Goal: Transaction & Acquisition: Purchase product/service

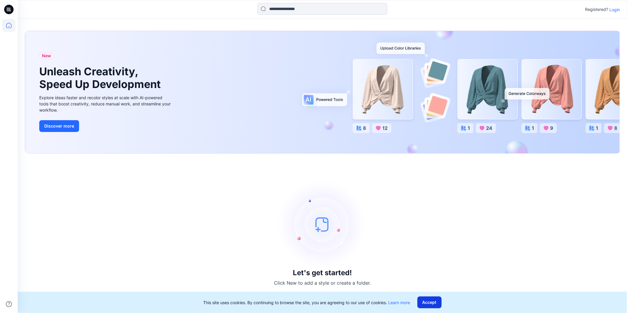
click at [427, 305] on button "Accept" at bounding box center [430, 303] width 24 height 12
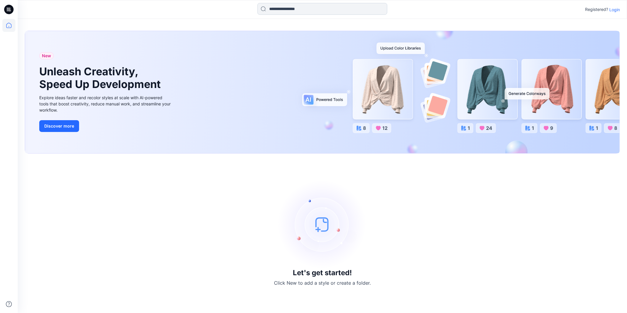
click at [297, 12] on input at bounding box center [323, 9] width 130 height 12
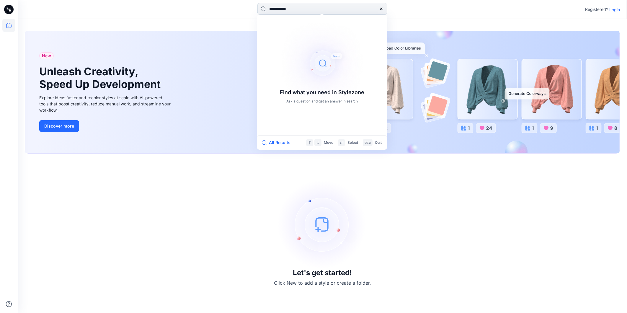
type input "**********"
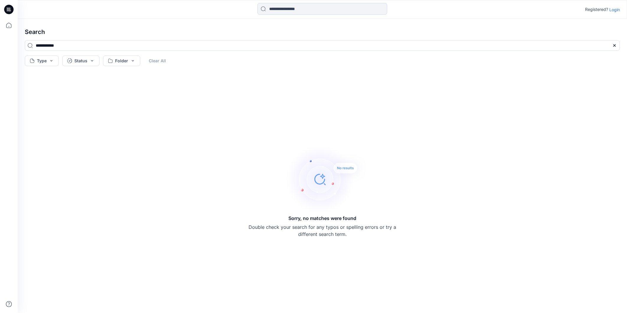
click at [299, 9] on input at bounding box center [323, 9] width 130 height 12
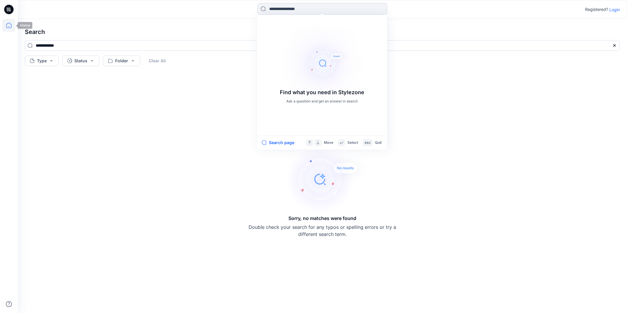
click at [8, 22] on icon at bounding box center [8, 25] width 13 height 13
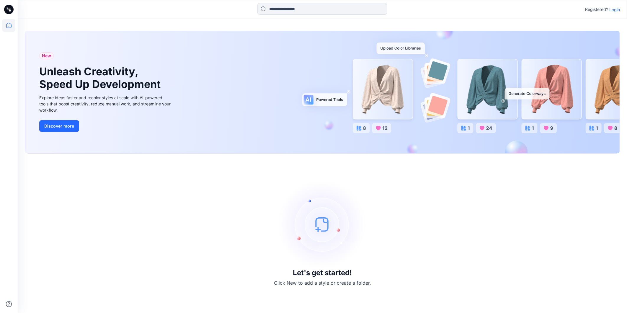
click at [615, 5] on div "Registered? Login" at bounding box center [322, 9] width 609 height 13
click at [614, 9] on p "Login" at bounding box center [615, 9] width 11 height 6
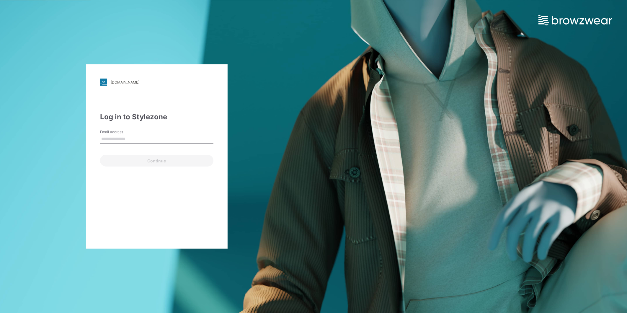
click at [131, 139] on input "Email Address" at bounding box center [156, 139] width 113 height 9
type input "**********"
click at [142, 157] on button "Continue" at bounding box center [156, 161] width 113 height 12
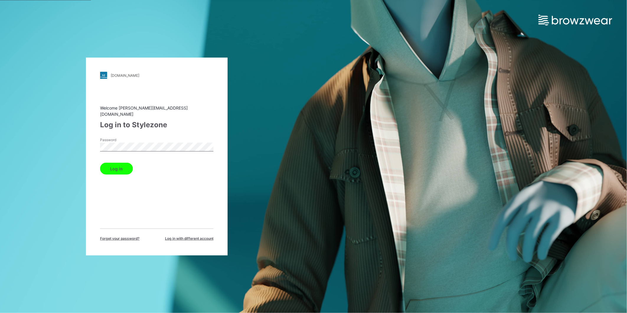
click at [113, 166] on button "Log in" at bounding box center [116, 169] width 33 height 12
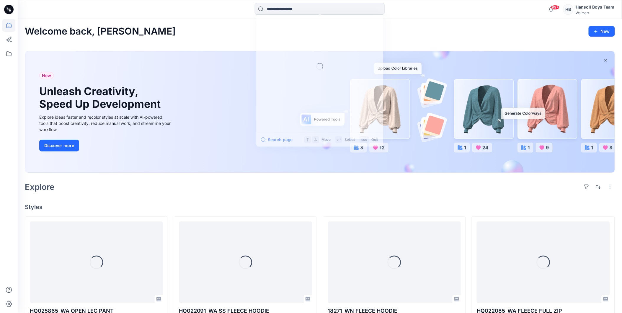
click at [305, 9] on input at bounding box center [320, 9] width 130 height 12
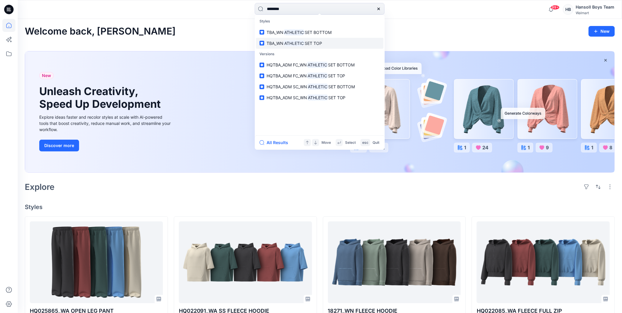
type input "********"
click at [308, 45] on p "TBA_WN ATHLETIC SET TOP" at bounding box center [295, 43] width 56 height 6
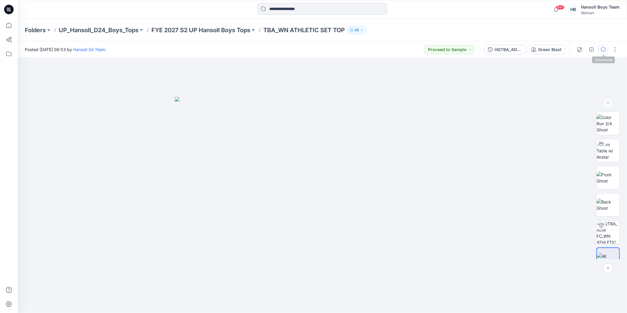
click at [601, 49] on icon "button" at bounding box center [603, 49] width 5 height 5
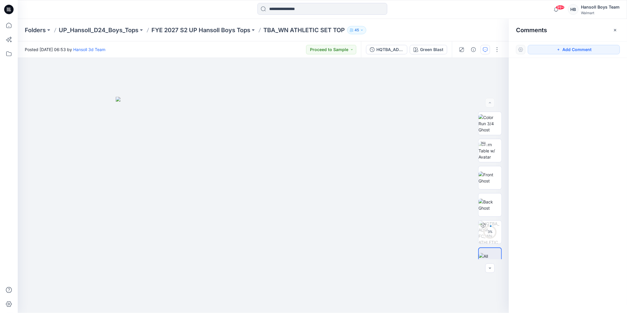
click at [547, 120] on div at bounding box center [568, 174] width 118 height 233
click at [474, 52] on button "button" at bounding box center [473, 49] width 9 height 9
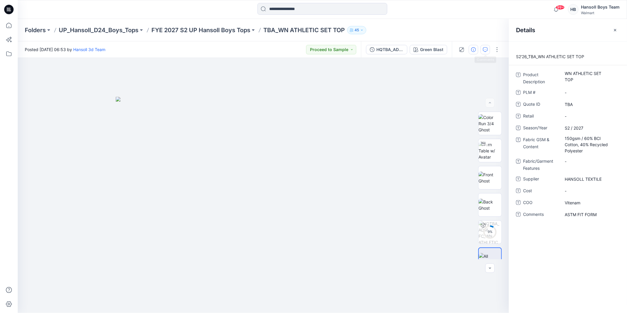
click at [484, 51] on icon "button" at bounding box center [485, 49] width 5 height 5
